Goal: Information Seeking & Learning: Learn about a topic

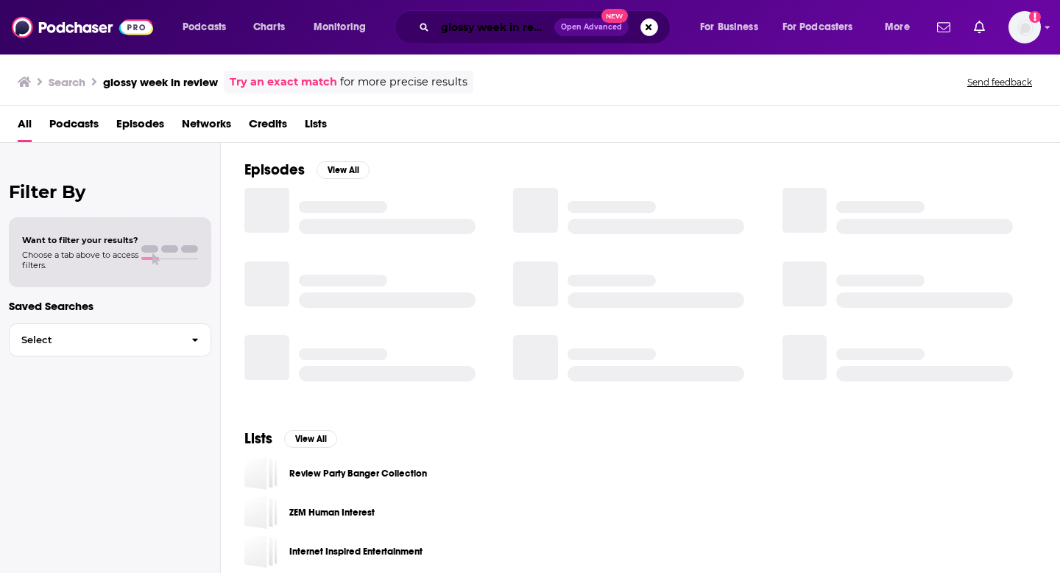
click at [453, 36] on input "glossy week in review" at bounding box center [494, 27] width 119 height 24
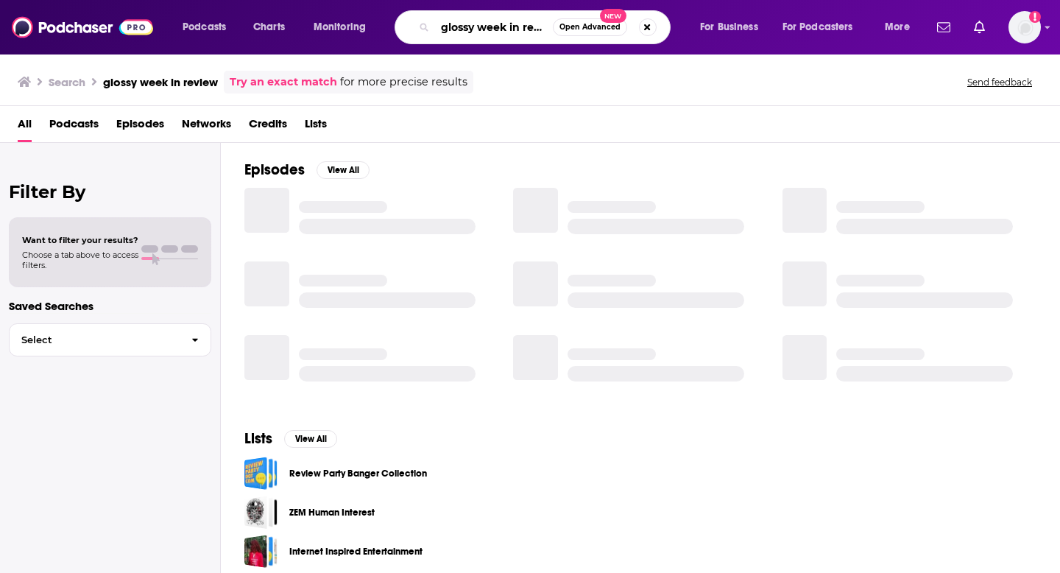
click at [453, 25] on input "glossy week in review" at bounding box center [494, 27] width 118 height 24
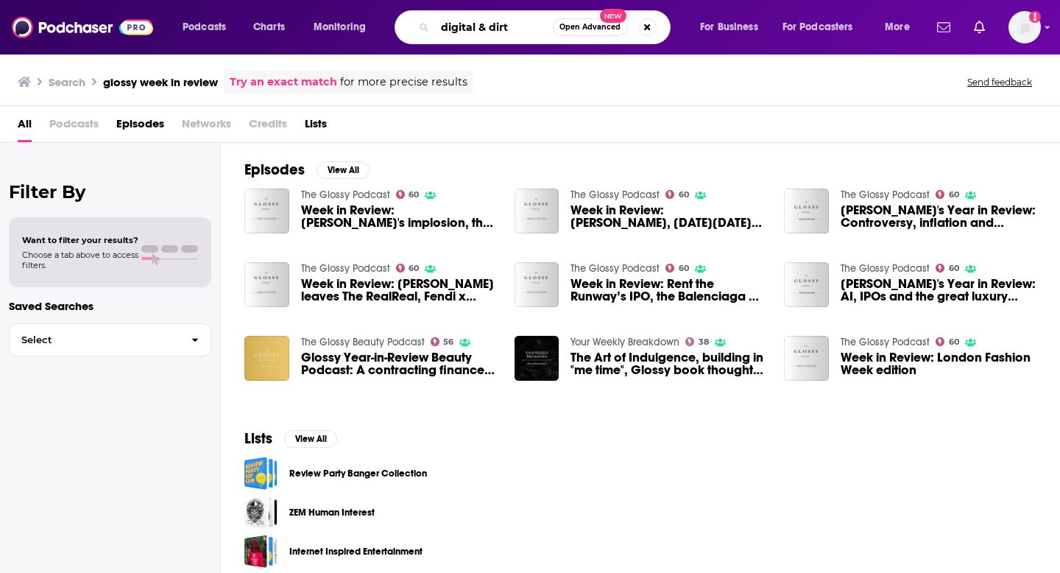
type input "digital & dirt"
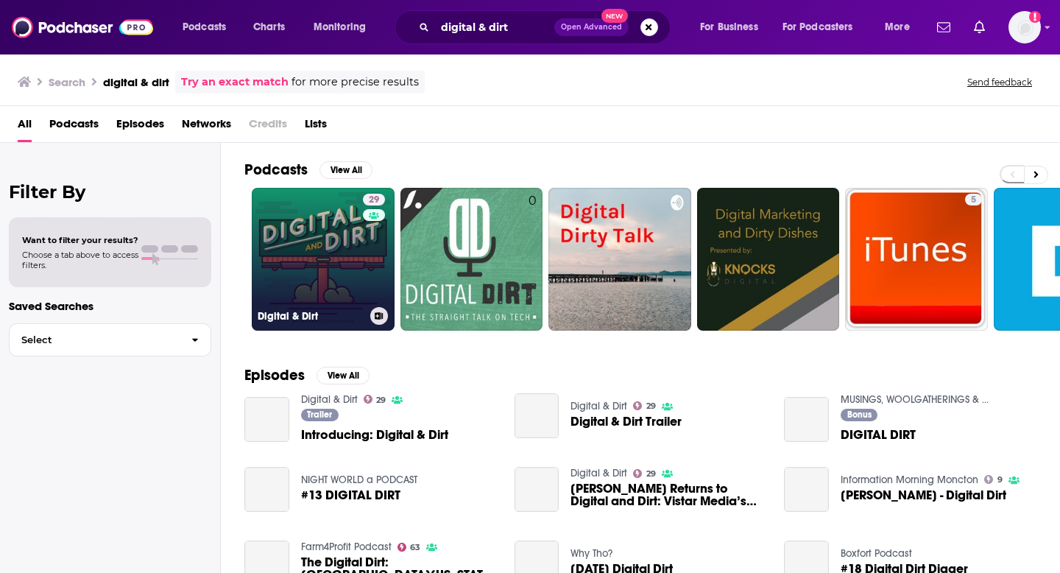
click at [351, 259] on link "29 Digital & Dirt" at bounding box center [323, 259] width 143 height 143
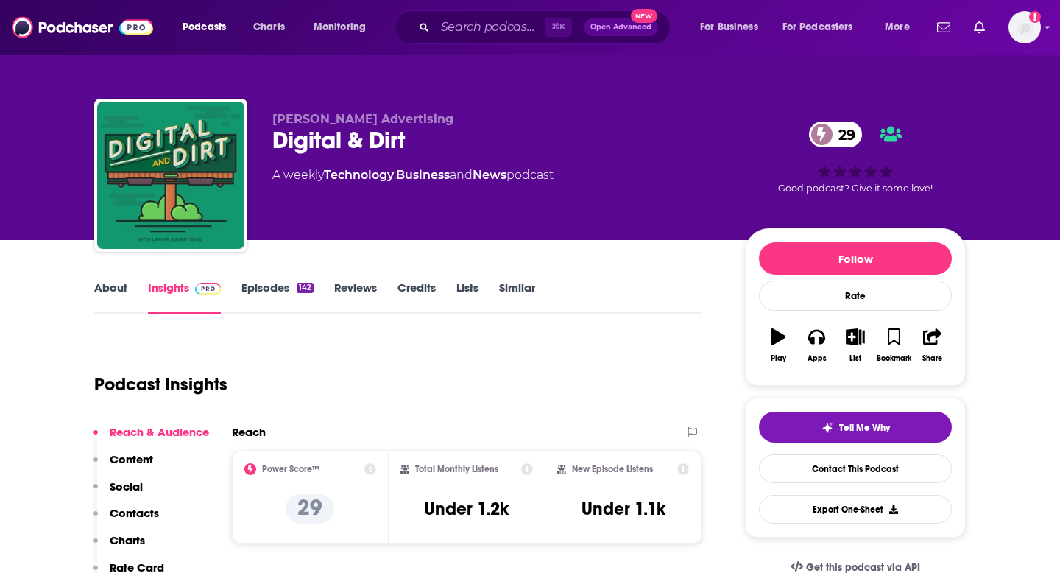
click at [292, 293] on link "Episodes 142" at bounding box center [277, 297] width 72 height 34
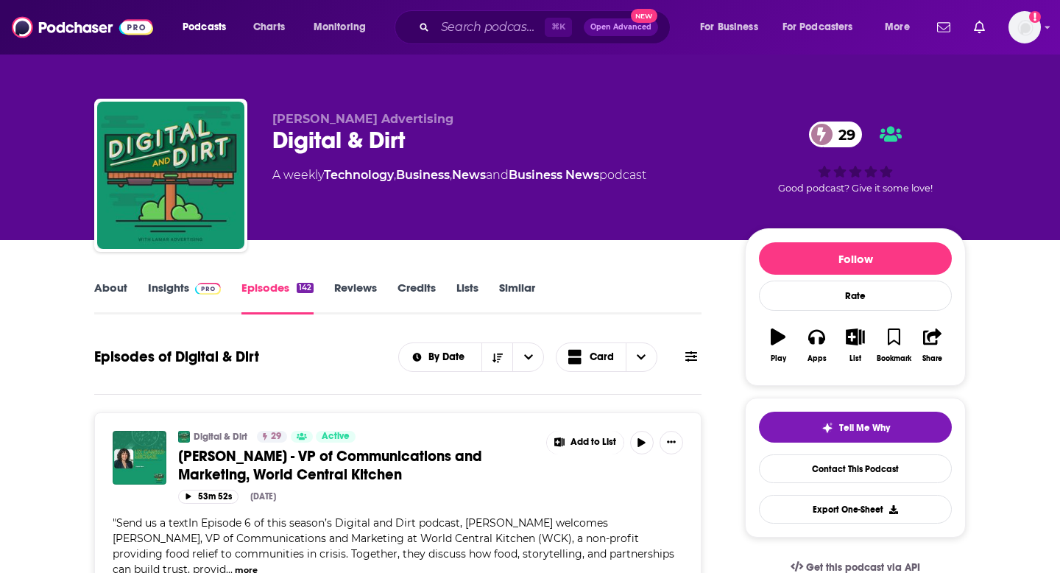
scroll to position [132, 0]
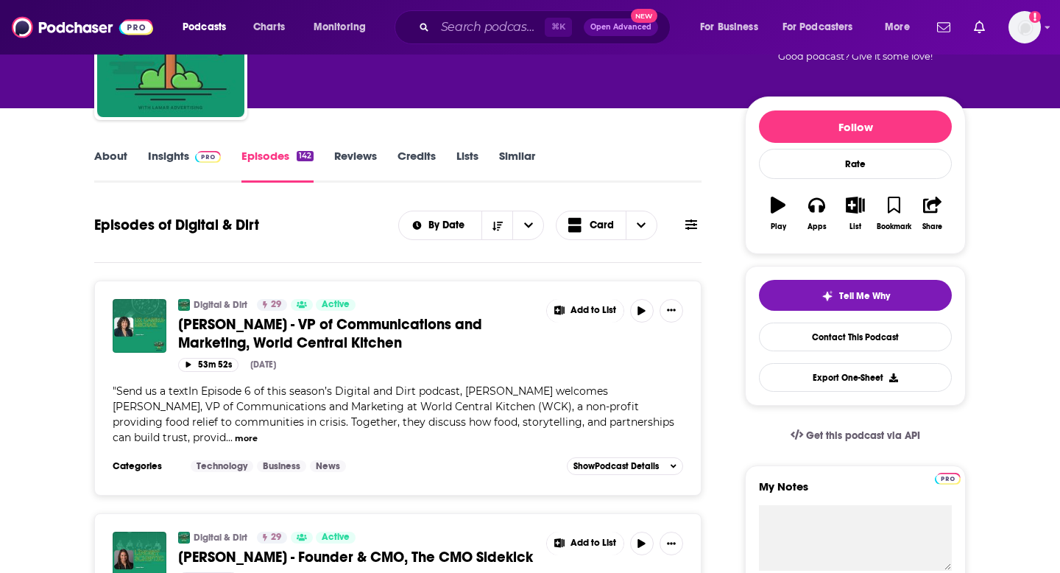
click at [179, 152] on link "Insights" at bounding box center [184, 166] width 73 height 34
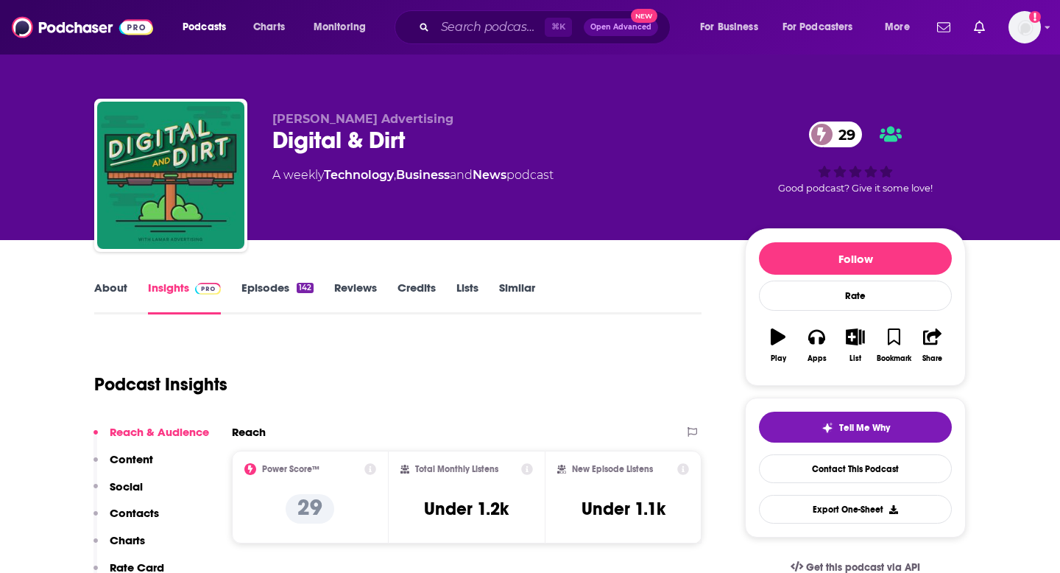
click at [118, 302] on link "About" at bounding box center [110, 297] width 33 height 34
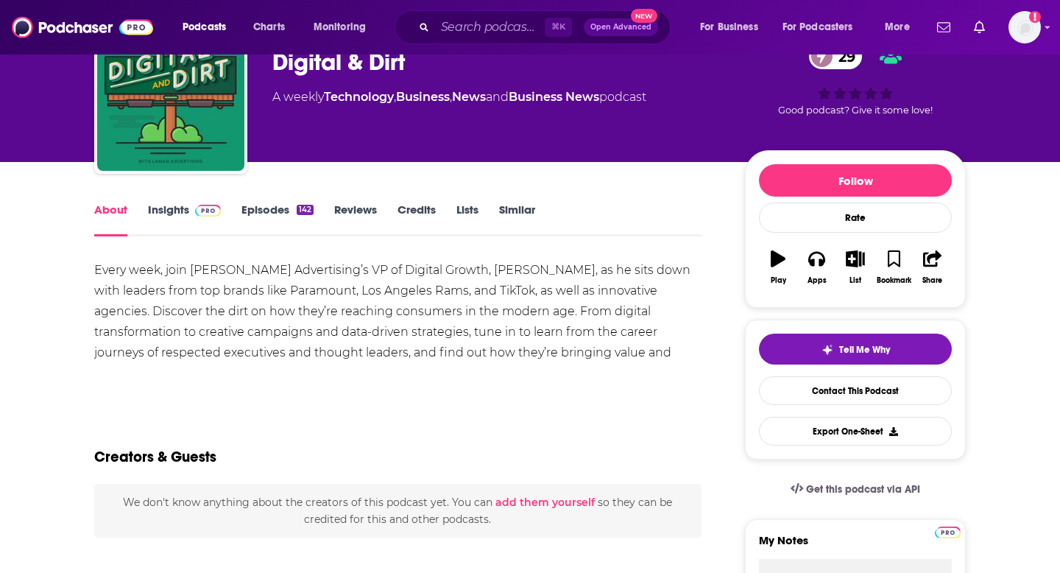
scroll to position [9, 0]
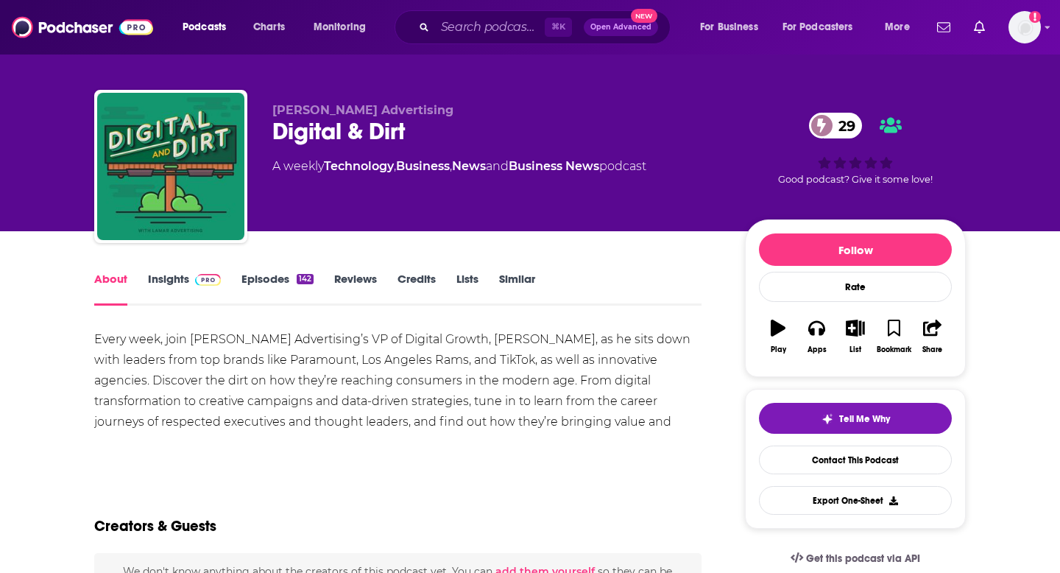
click at [292, 272] on link "Episodes 142" at bounding box center [277, 289] width 72 height 34
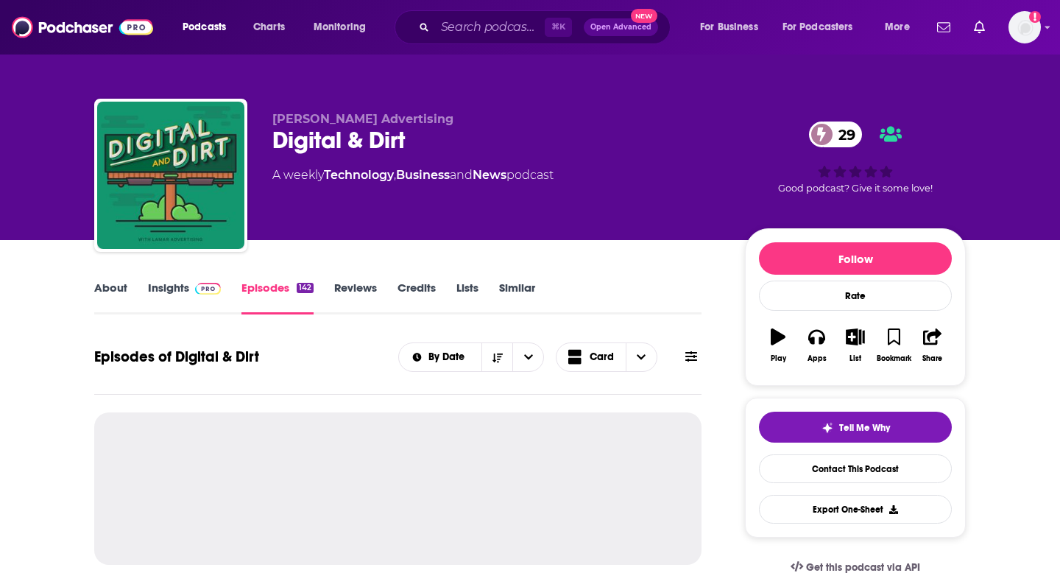
click at [115, 286] on link "About" at bounding box center [110, 297] width 33 height 34
